Goal: Find specific page/section: Find specific page/section

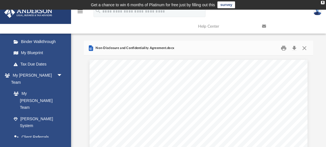
scroll to position [111, 0]
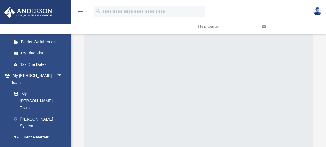
scroll to position [50, 0]
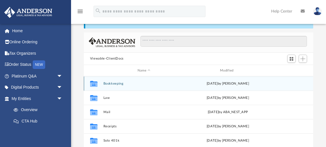
scroll to position [129, 229]
click at [144, 82] on button "Bookkeeping" at bounding box center [143, 84] width 81 height 4
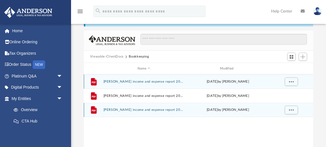
scroll to position [32, 0]
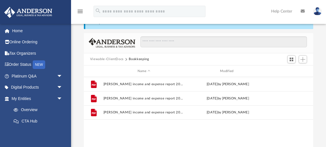
click at [107, 61] on button "Viewable-ClientDocs" at bounding box center [107, 59] width 34 height 5
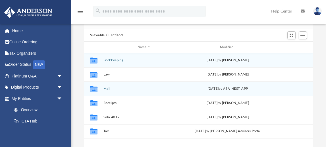
scroll to position [58, 0]
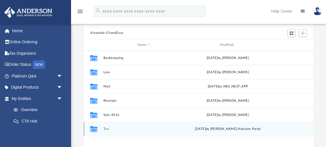
click at [99, 128] on div "Collaborated Folder" at bounding box center [94, 128] width 14 height 9
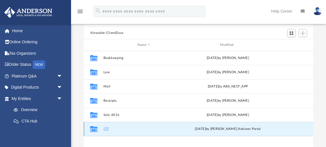
click at [99, 128] on div "Collaborated Folder" at bounding box center [94, 128] width 14 height 9
click at [105, 128] on button "Tax" at bounding box center [143, 129] width 81 height 4
click at [93, 130] on icon "grid" at bounding box center [93, 129] width 7 height 6
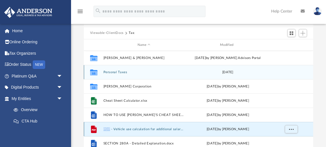
click at [115, 72] on button "Personal Taxes" at bounding box center [143, 72] width 81 height 4
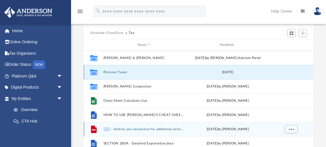
click at [115, 72] on button "Personal Taxes" at bounding box center [143, 72] width 81 height 4
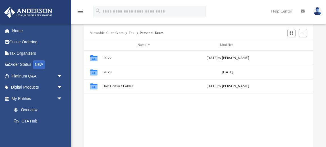
click at [131, 33] on button "Tax" at bounding box center [132, 32] width 6 height 5
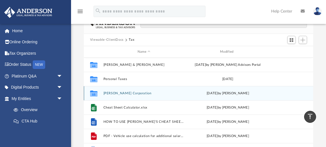
scroll to position [47, 0]
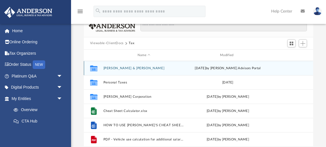
click at [123, 68] on button "Ley, Cindy & Jonathan" at bounding box center [143, 68] width 81 height 4
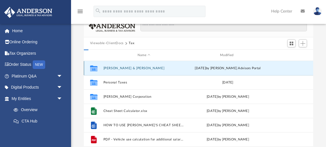
click at [123, 68] on button "Ley, Cindy & Jonathan" at bounding box center [143, 68] width 81 height 4
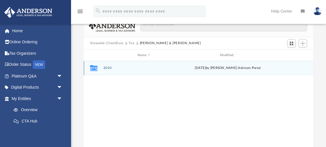
click at [108, 69] on button "2024" at bounding box center [143, 68] width 81 height 4
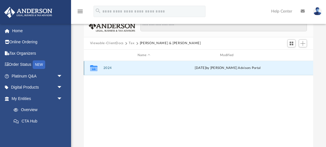
click at [108, 69] on button "2024" at bounding box center [143, 68] width 81 height 4
click at [119, 69] on button "Digital Tax Organizer" at bounding box center [143, 68] width 81 height 4
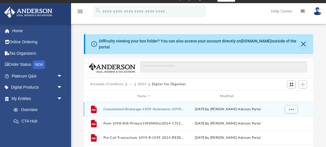
scroll to position [13, 0]
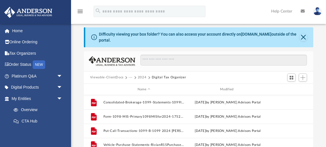
click at [141, 78] on button "2024" at bounding box center [142, 77] width 9 height 5
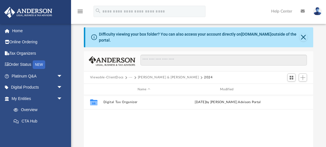
click at [115, 76] on button "Viewable-ClientDocs" at bounding box center [107, 77] width 34 height 5
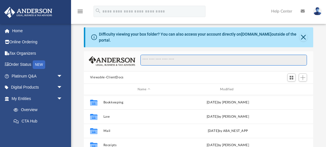
click at [161, 58] on input "Search files and folders" at bounding box center [223, 60] width 167 height 11
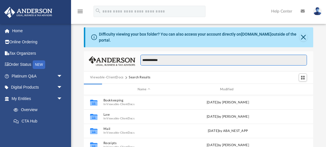
type input "**********"
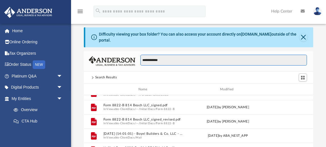
scroll to position [0, 0]
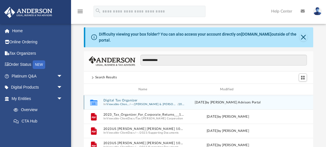
click at [119, 103] on button "Viewable-ClientDocs" at bounding box center [117, 104] width 23 height 4
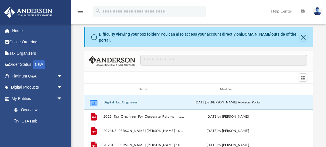
click at [119, 103] on button "Digital Tax Organizer" at bounding box center [143, 102] width 81 height 4
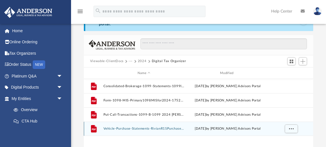
click at [146, 130] on button "Vehicle-Purchase-Statements-RivianR1SPurchaseAgreement-1752797603687991a336202.…" at bounding box center [143, 129] width 81 height 4
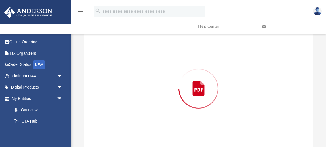
click at [146, 130] on div "Preview" at bounding box center [198, 88] width 229 height 147
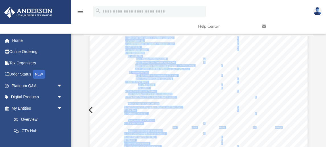
scroll to position [0, 0]
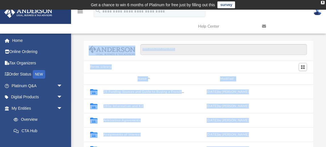
scroll to position [129, 229]
click at [186, 64] on div "Forms Library" at bounding box center [198, 67] width 229 height 13
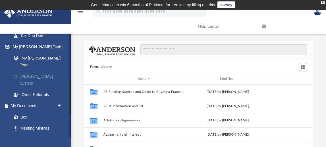
scroll to position [142, 0]
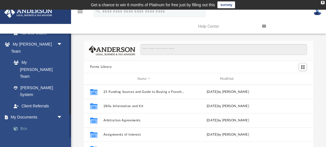
click at [22, 123] on link "Box" at bounding box center [39, 128] width 63 height 11
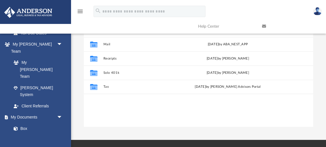
scroll to position [104, 0]
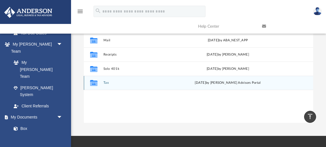
click at [100, 83] on div "Collaborated Folder" at bounding box center [94, 82] width 14 height 9
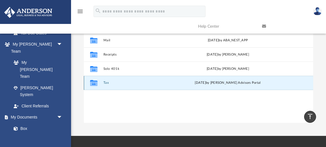
click at [105, 83] on button "Tax" at bounding box center [143, 83] width 81 height 4
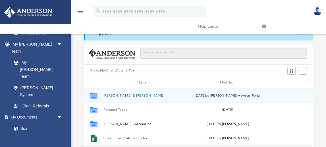
scroll to position [23, 0]
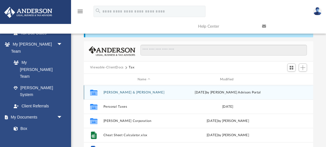
click at [122, 92] on button "Ley, Cindy & Jonathan" at bounding box center [143, 92] width 81 height 4
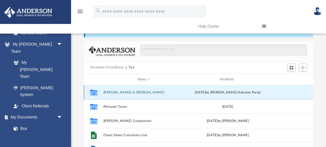
click at [122, 92] on button "Ley, Cindy & Jonathan" at bounding box center [143, 92] width 81 height 4
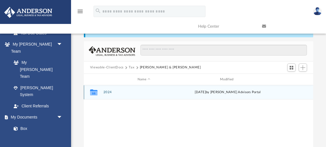
click at [111, 92] on button "2024" at bounding box center [143, 92] width 81 height 4
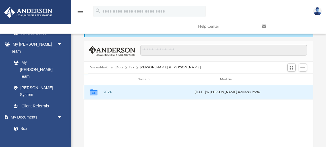
click at [111, 92] on button "2024" at bounding box center [143, 92] width 81 height 4
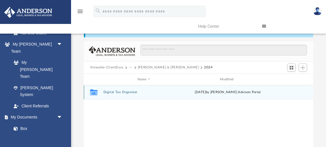
click at [125, 91] on button "Digital Tax Organizer" at bounding box center [143, 92] width 81 height 4
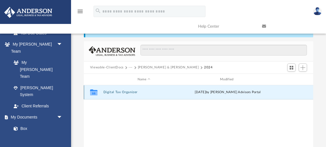
click at [125, 91] on button "Digital Tax Organizer" at bounding box center [143, 92] width 81 height 4
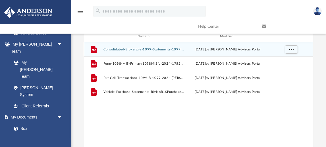
scroll to position [67, 0]
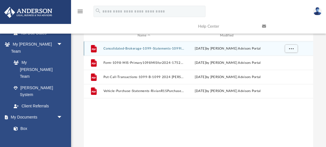
click at [151, 49] on button "Consolidated-Brokerage-1099-Statements-1099INTamericanExpress-1752799408687998b…" at bounding box center [143, 49] width 81 height 4
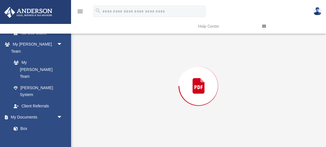
click at [151, 49] on div "Preview" at bounding box center [198, 85] width 229 height 147
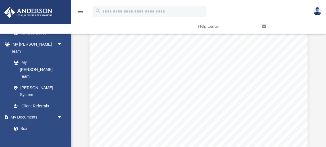
scroll to position [0, 0]
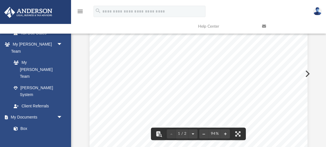
click at [308, 70] on button "Preview" at bounding box center [307, 74] width 13 height 16
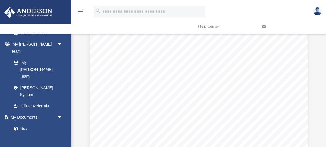
scroll to position [175, 0]
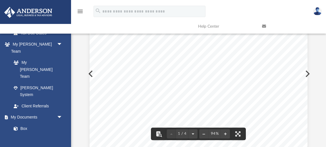
click at [309, 72] on button "Preview" at bounding box center [307, 74] width 13 height 16
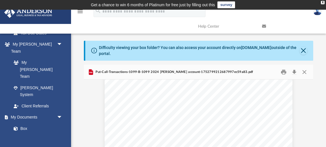
scroll to position [310, 0]
click at [303, 73] on button "Close" at bounding box center [304, 71] width 10 height 9
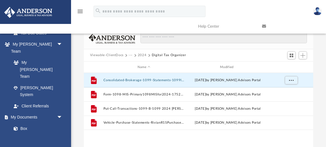
scroll to position [38, 0]
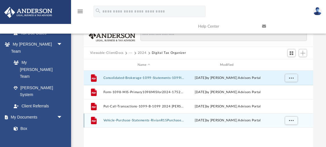
click at [203, 118] on div "Thu Jul 17 2025 by Anderson Advisors Portal" at bounding box center [227, 120] width 81 height 5
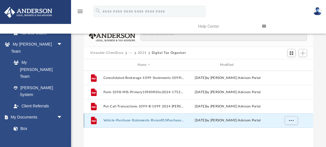
click at [203, 118] on div "Thu Jul 17 2025 by Anderson Advisors Portal" at bounding box center [227, 120] width 81 height 5
click at [150, 121] on button "Vehicle-Purchase-Statements-RivianR1SPurchaseAgreement-1752797603687991a336202.…" at bounding box center [143, 121] width 81 height 4
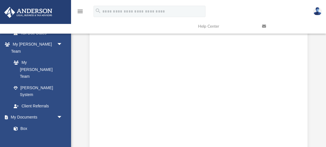
scroll to position [79, 0]
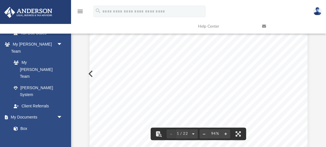
click at [90, 74] on div "Dealer No. Seller's Address: (Payment Instructions on next page) (hereinafter r…" at bounding box center [199, 145] width 218 height 282
click at [89, 73] on button "Preview" at bounding box center [90, 74] width 13 height 16
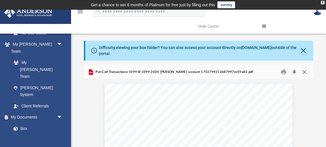
click at [305, 73] on button "Close" at bounding box center [304, 71] width 10 height 9
